Goal: Navigation & Orientation: Go to known website

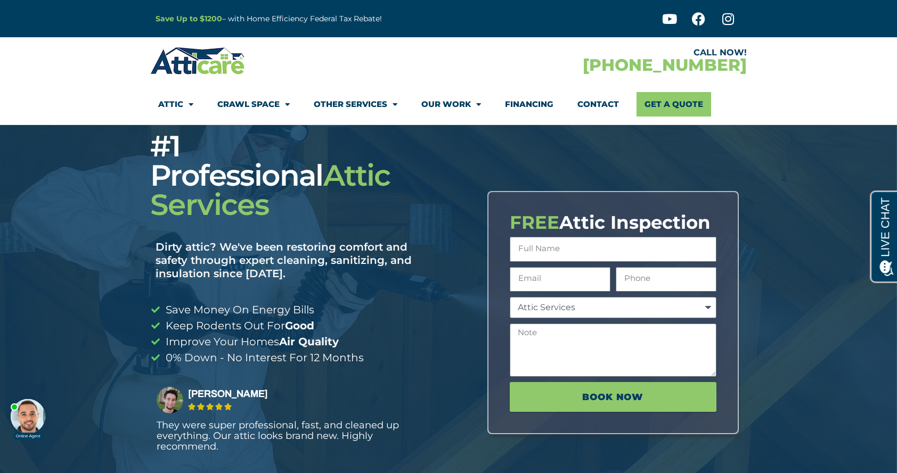
click at [206, 64] on img at bounding box center [197, 60] width 95 height 31
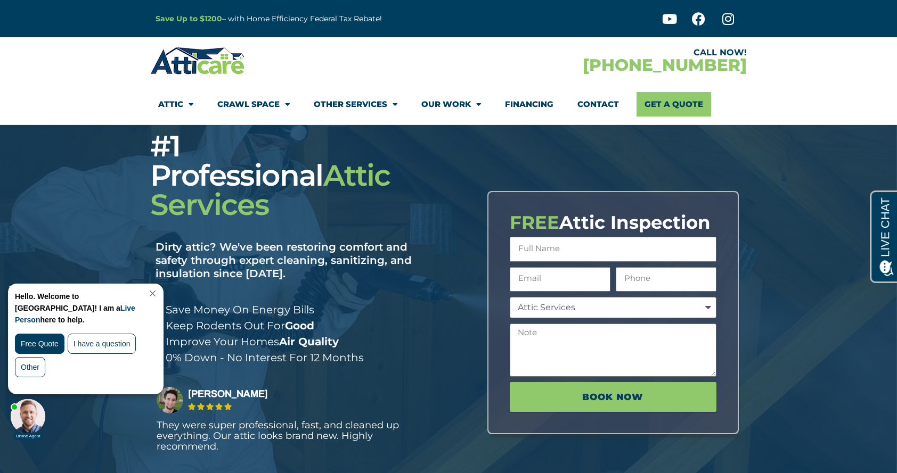
click at [224, 61] on img at bounding box center [197, 60] width 95 height 31
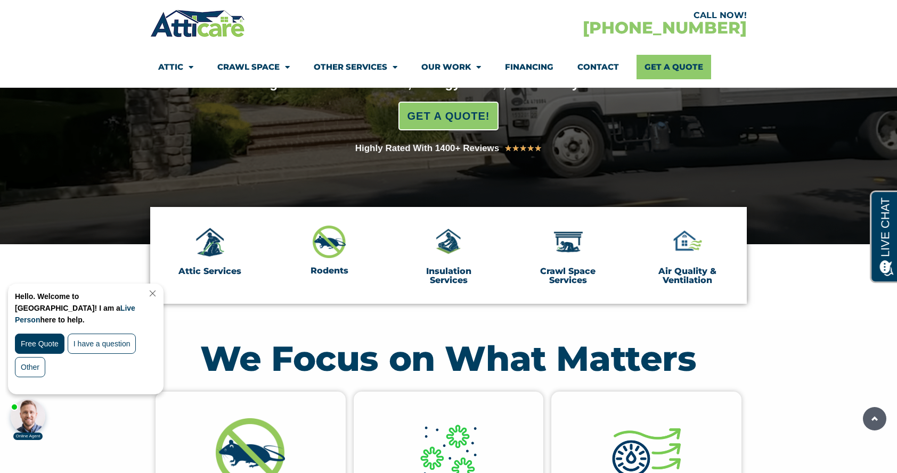
scroll to position [212, 0]
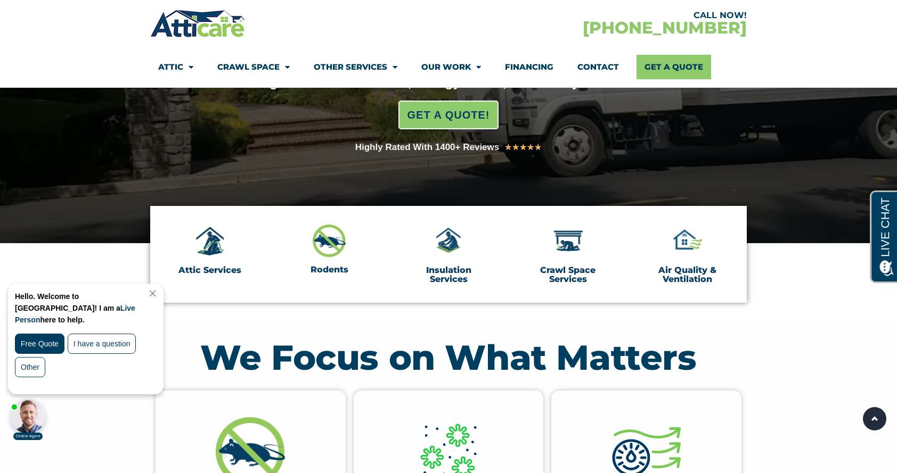
click at [477, 167] on div "Professional Attic & Crawl Space Services Since 2012 Making Homes Rodent-Free, …" at bounding box center [448, 78] width 596 height 330
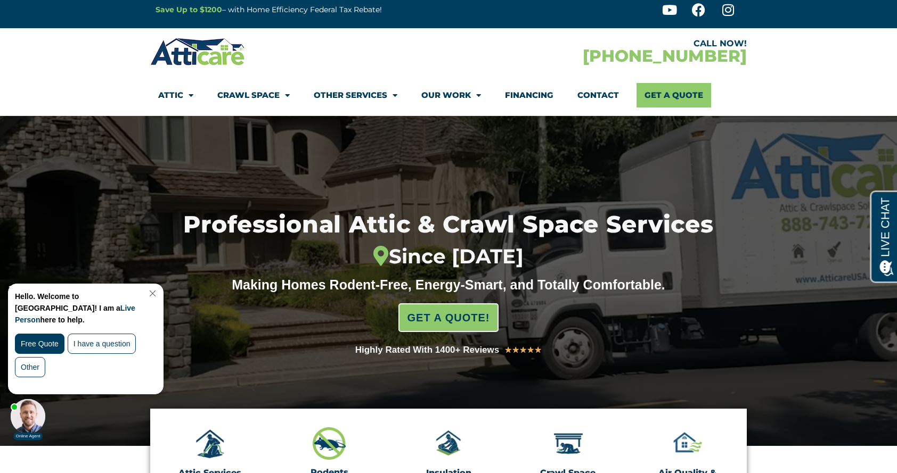
scroll to position [0, 0]
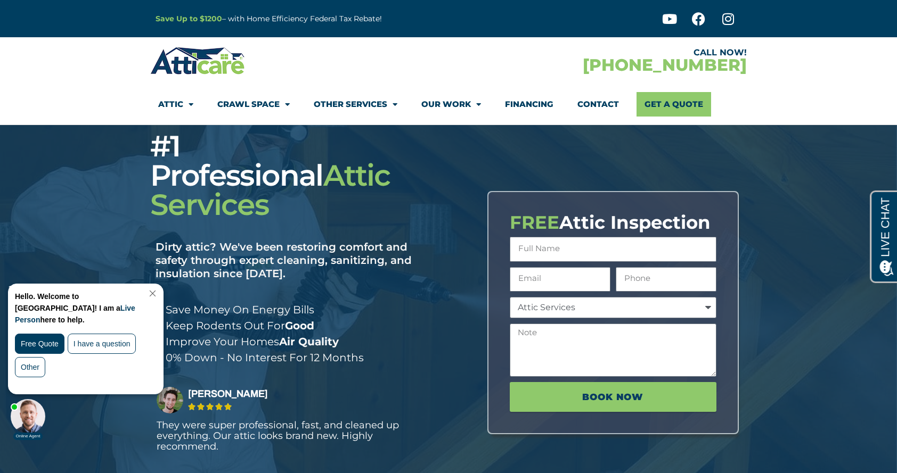
click at [159, 291] on link "Close Chat" at bounding box center [151, 294] width 14 height 8
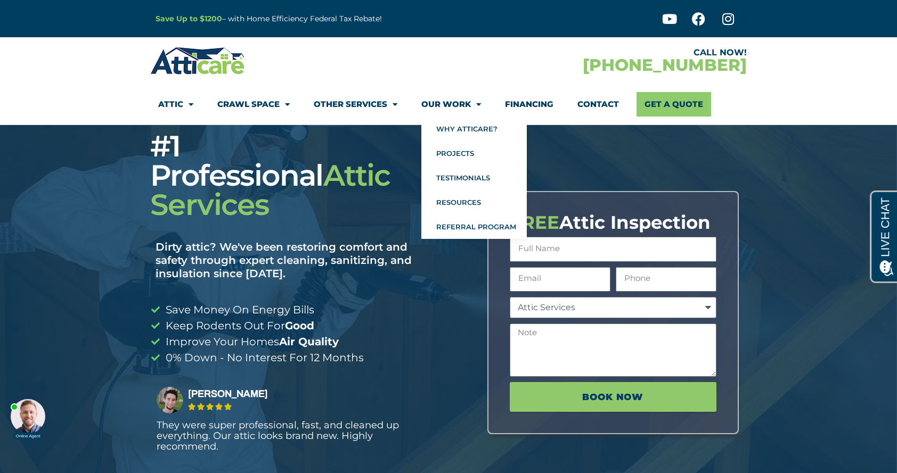
click at [451, 55] on div "CALL NOW!" at bounding box center [597, 52] width 298 height 9
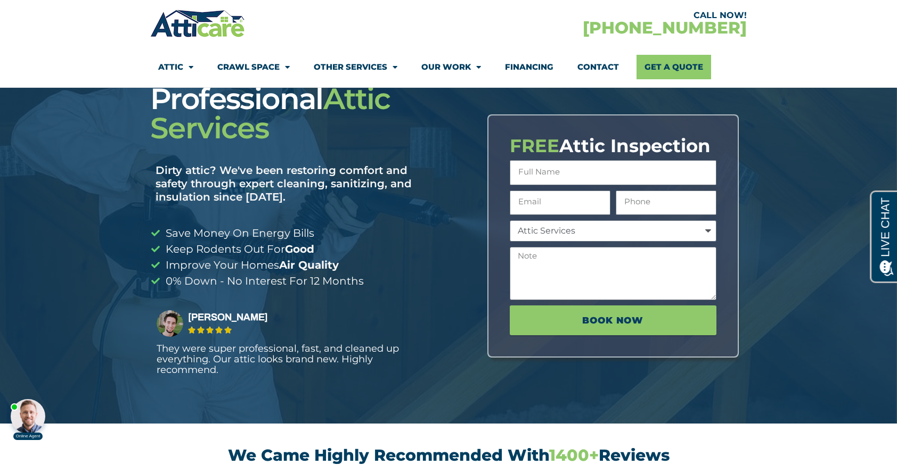
scroll to position [67, 0]
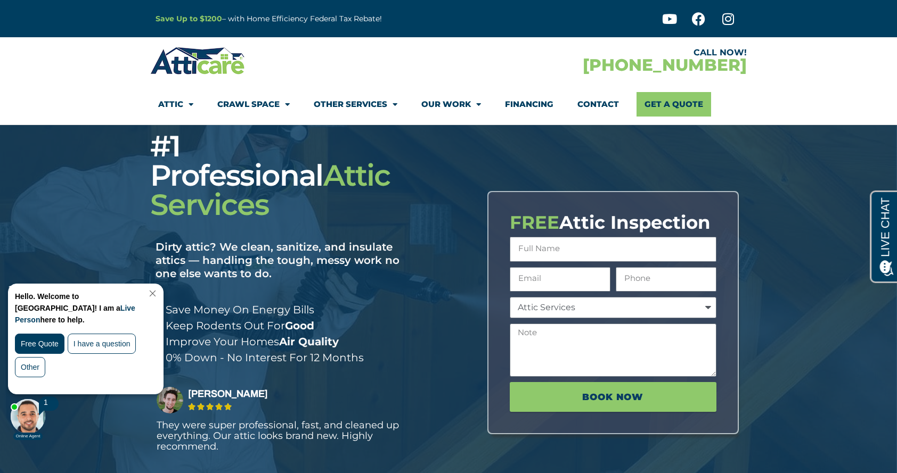
click at [159, 293] on link "Close Chat" at bounding box center [151, 294] width 14 height 8
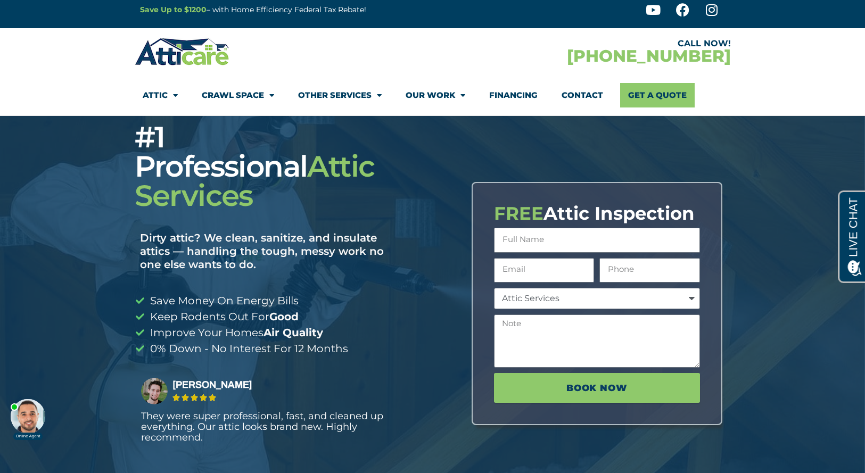
scroll to position [8, 0]
